Goal: Check status: Check status

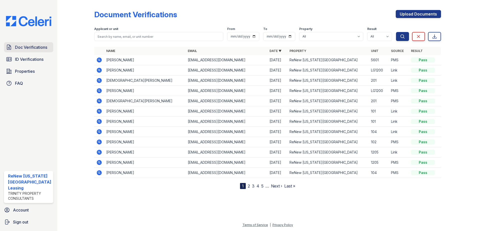
click at [38, 46] on span "Doc Verifications" at bounding box center [31, 47] width 32 height 6
click at [99, 141] on icon at bounding box center [99, 142] width 6 height 6
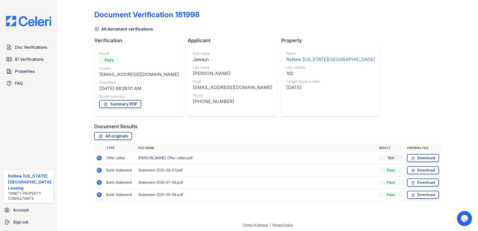
click at [97, 158] on icon at bounding box center [99, 158] width 5 height 5
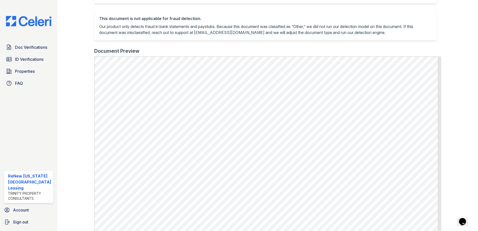
scroll to position [100, 0]
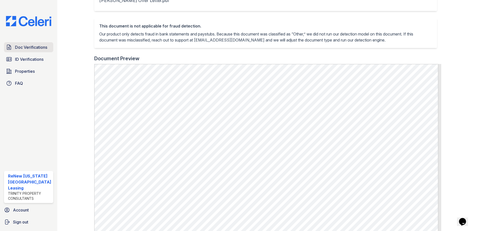
click at [32, 45] on span "Doc Verifications" at bounding box center [31, 47] width 32 height 6
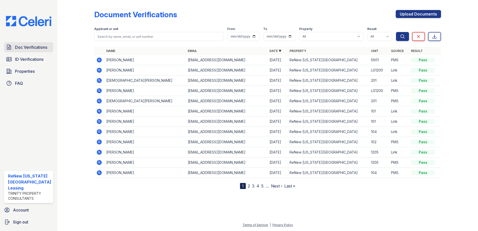
click at [19, 48] on span "Doc Verifications" at bounding box center [31, 47] width 32 height 6
